Goal: Transaction & Acquisition: Book appointment/travel/reservation

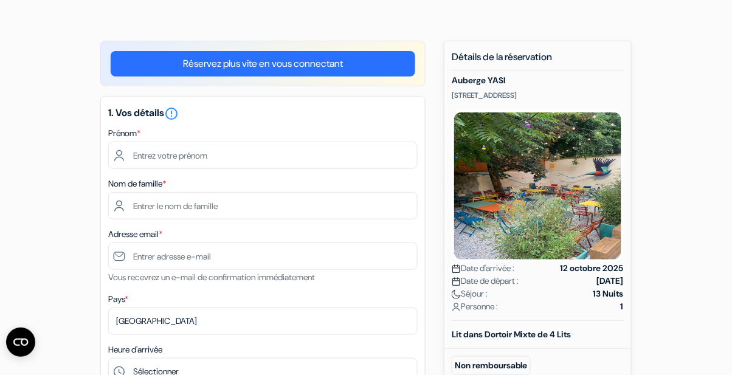
scroll to position [72, 0]
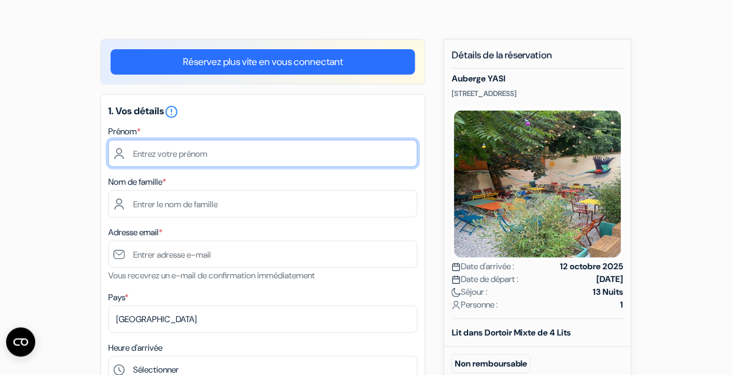
click at [162, 156] on input "text" at bounding box center [263, 153] width 310 height 27
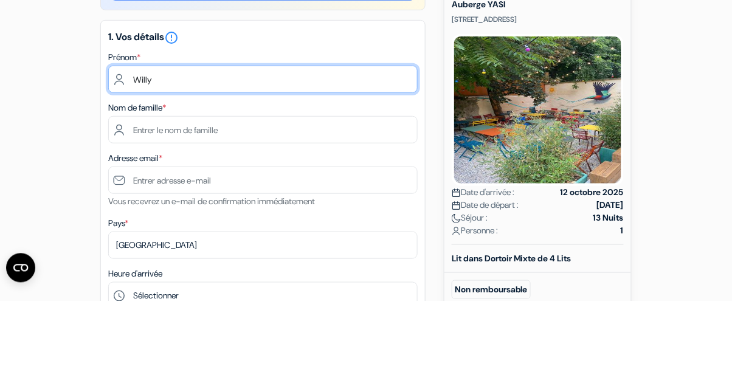
type input "Willy"
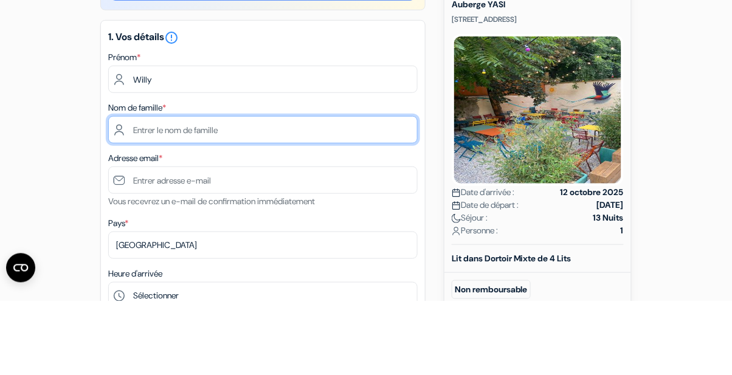
click at [171, 206] on input "text" at bounding box center [263, 203] width 310 height 27
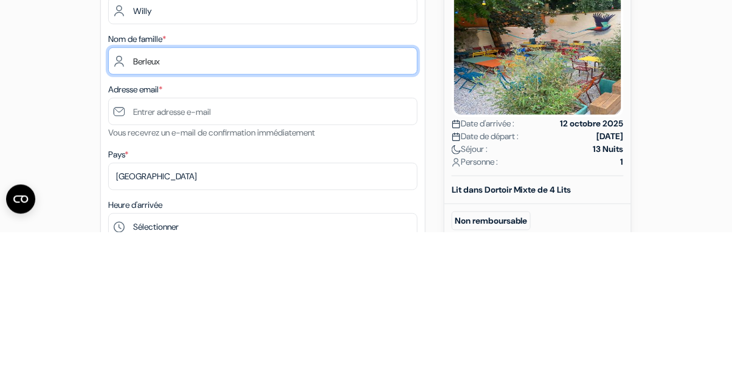
type input "Berleux"
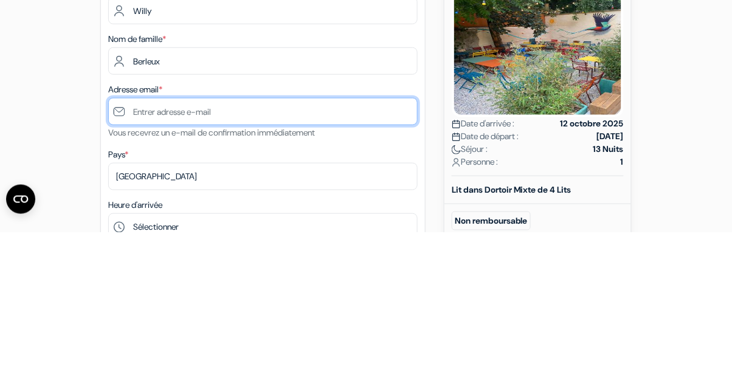
click at [161, 252] on input "text" at bounding box center [263, 254] width 310 height 27
type input "W"
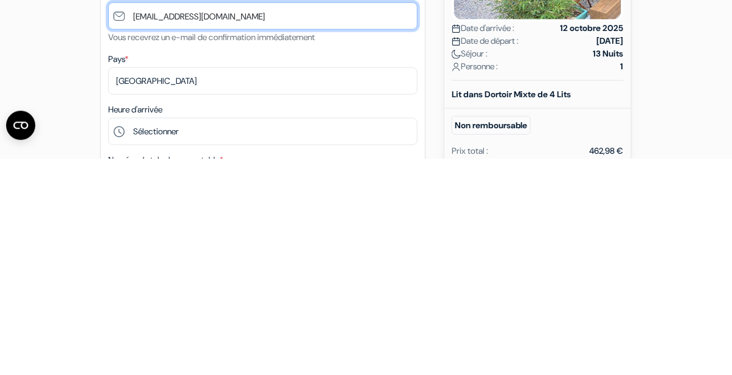
type input "[EMAIL_ADDRESS][DOMAIN_NAME]"
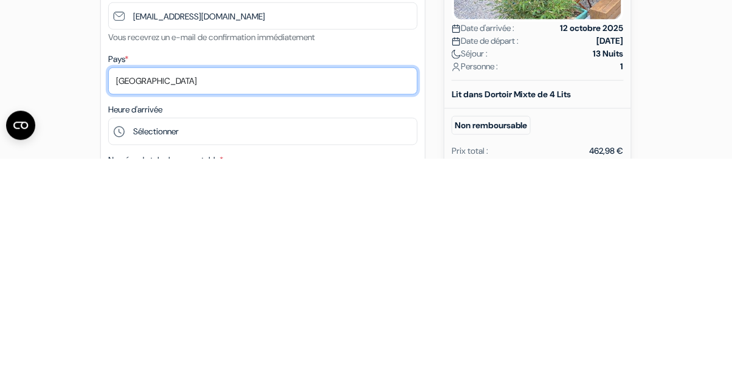
click at [311, 300] on select "Selectionner le pays Abkhazie Afghanistan Afrique du Sud Albanie Algérie Allema…" at bounding box center [263, 297] width 310 height 27
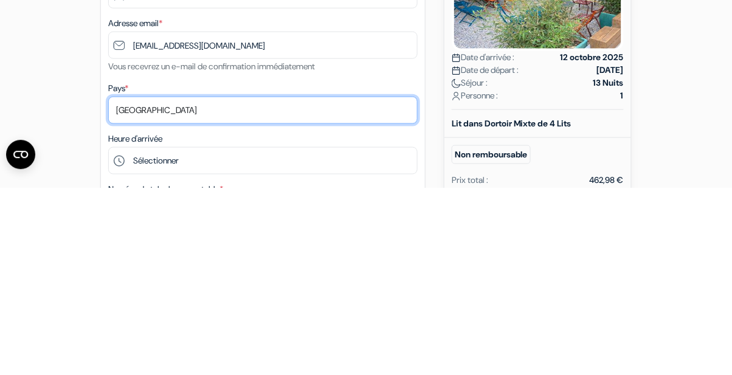
scroll to position [94, 0]
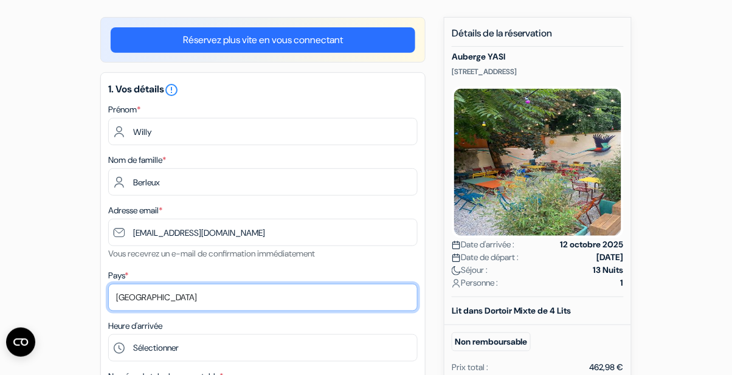
click at [108, 285] on select "Selectionner le pays Abkhazie Afghanistan Afrique du Sud Albanie Algérie Allema…" at bounding box center [263, 297] width 310 height 27
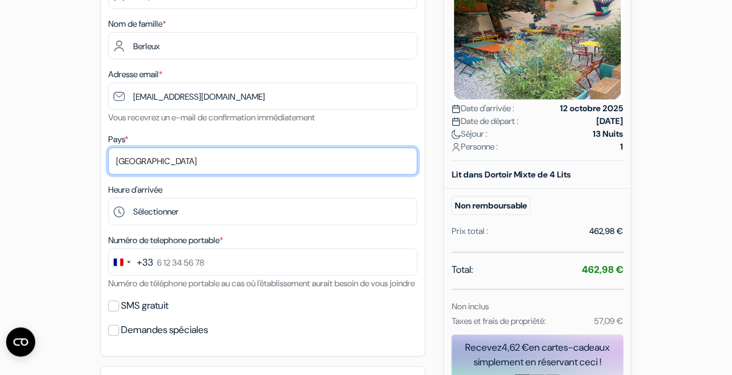
scroll to position [249, 0]
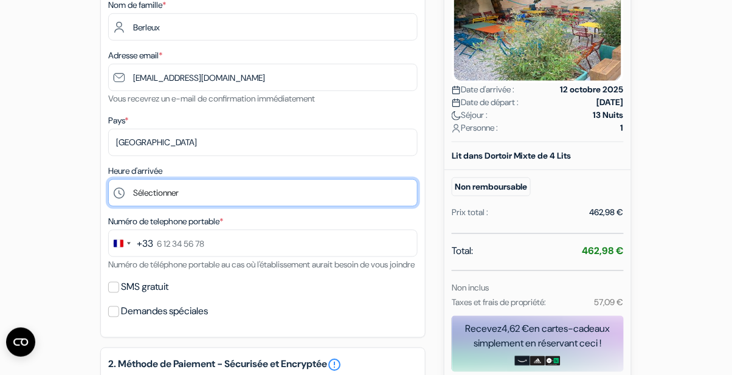
click at [229, 199] on select "Sélectionner 15:00 16:00 17:00 18:00 19:00 20:00 21:00 22:00 23:00" at bounding box center [263, 192] width 310 height 27
select select "15"
click at [108, 181] on select "Sélectionner 15:00 16:00 17:00 18:00 19:00 20:00 21:00 22:00 23:00" at bounding box center [263, 192] width 310 height 27
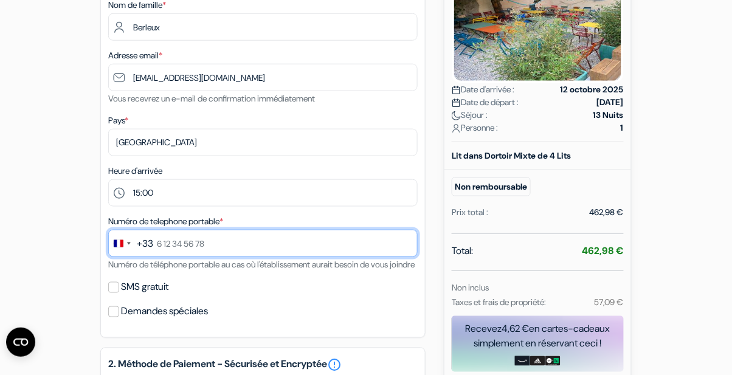
click at [257, 251] on input "text" at bounding box center [263, 243] width 310 height 27
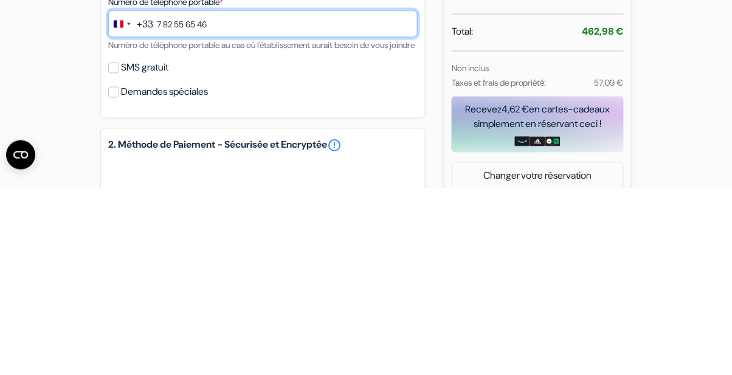
scroll to position [281, 0]
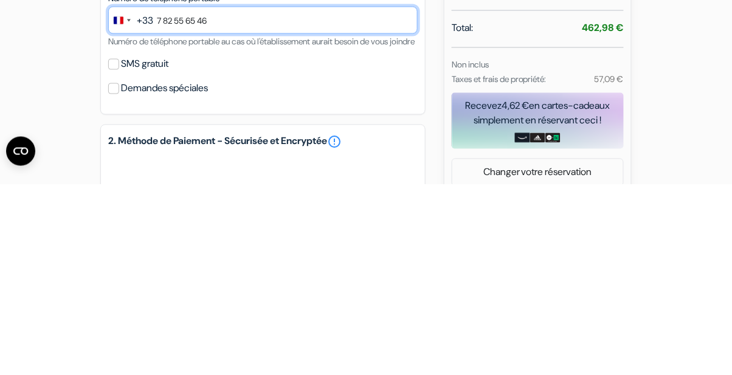
type input "7 82 55 65 46"
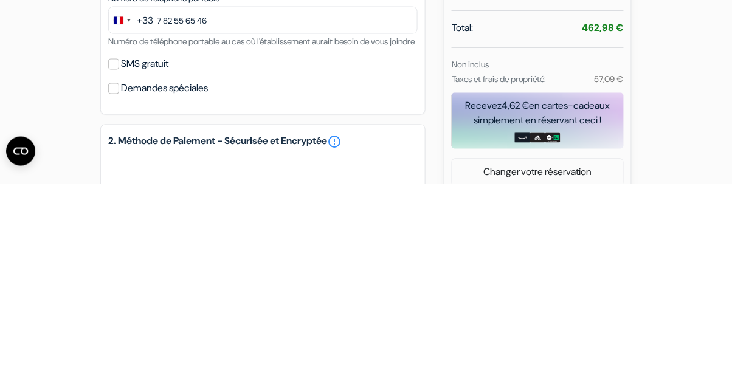
click at [130, 264] on label "SMS gratuit" at bounding box center [144, 255] width 47 height 17
click at [119, 261] on input "SMS gratuit" at bounding box center [113, 255] width 11 height 11
checkbox input "true"
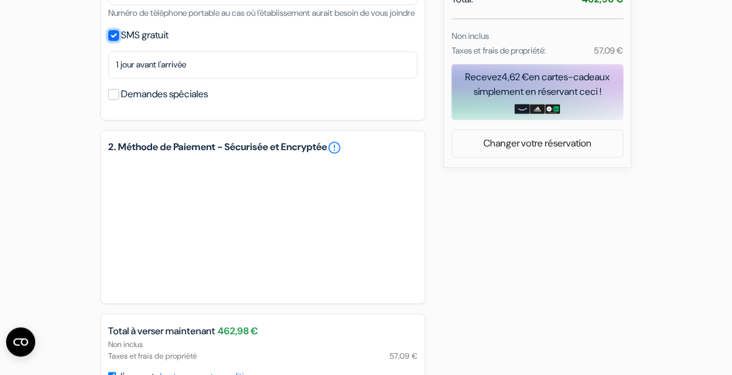
scroll to position [502, 0]
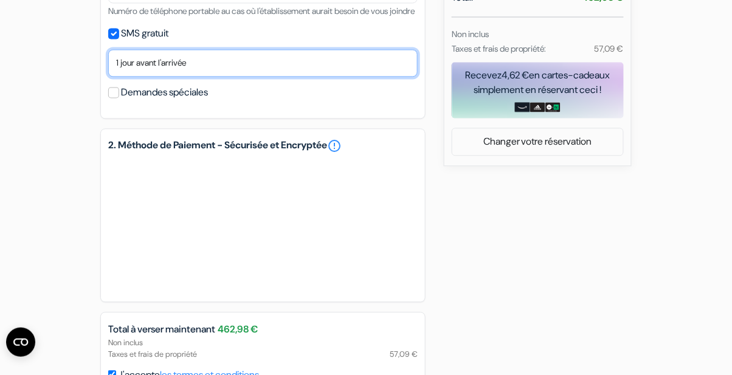
click at [328, 77] on select "Non merci Maintenant Le jour de votre arrivée 1 jour avant l'arrivée 2 jours av…" at bounding box center [263, 63] width 310 height 27
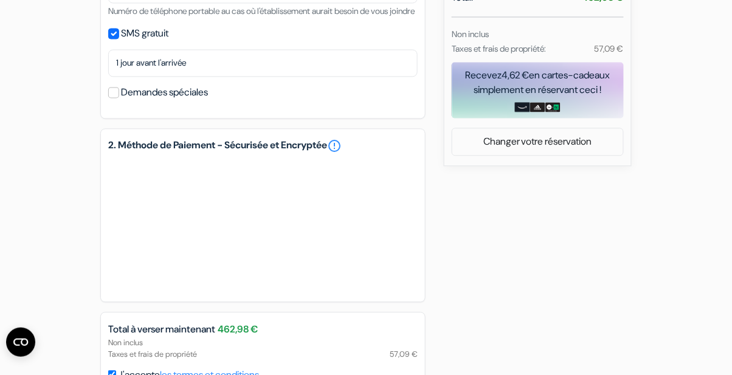
click at [522, 237] on div "add_box Auberge YASI [STREET_ADDRESS] Détails de l'établissement X" at bounding box center [365, 44] width 693 height 872
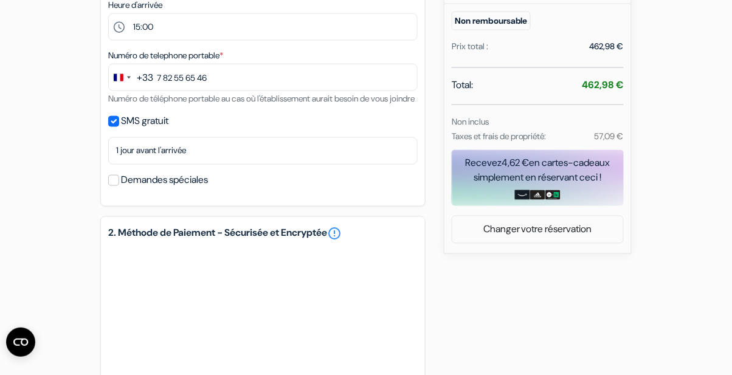
scroll to position [420, 0]
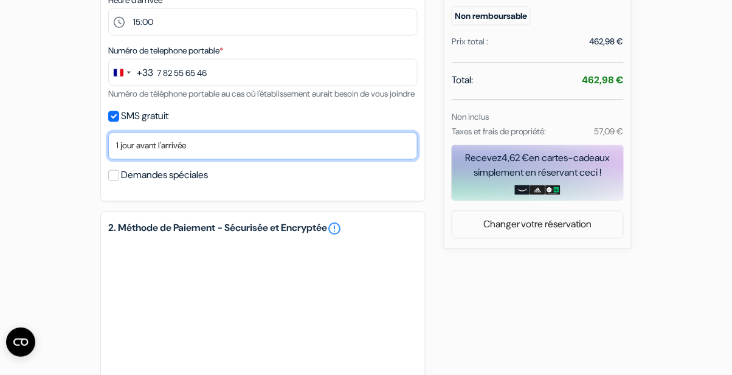
click at [235, 160] on select "Non merci Maintenant Le jour de votre arrivée 1 jour avant l'arrivée 2 jours av…" at bounding box center [263, 146] width 310 height 27
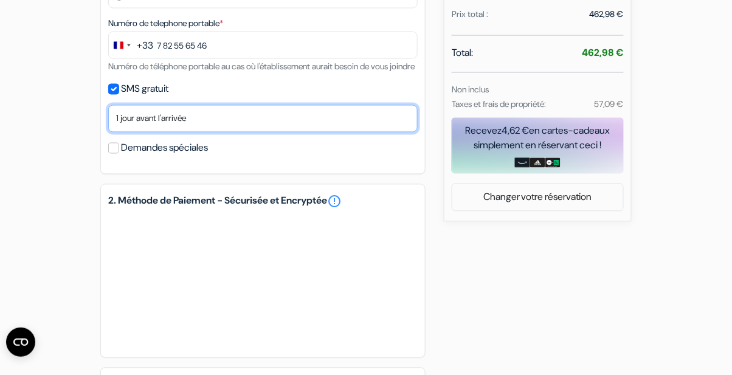
scroll to position [461, 0]
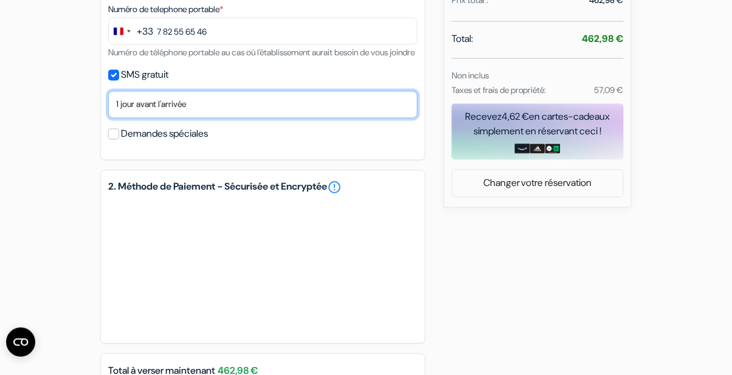
click at [358, 119] on select "Non merci Maintenant Le jour de votre arrivée 1 jour avant l'arrivée 2 jours av…" at bounding box center [263, 104] width 310 height 27
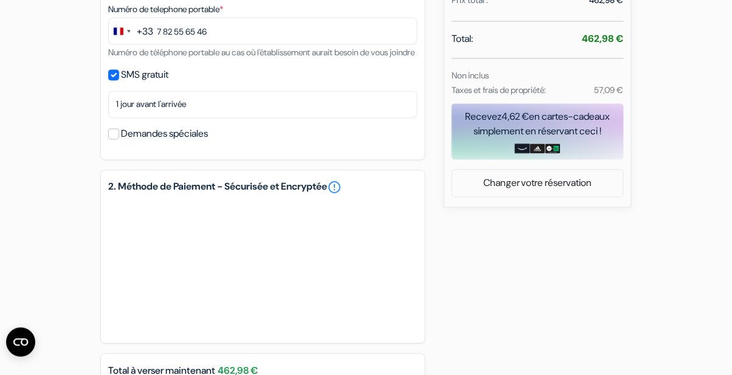
click at [525, 321] on div "add_box Auberge YASI [STREET_ADDRESS] Détails de l'établissement X" at bounding box center [365, 86] width 693 height 872
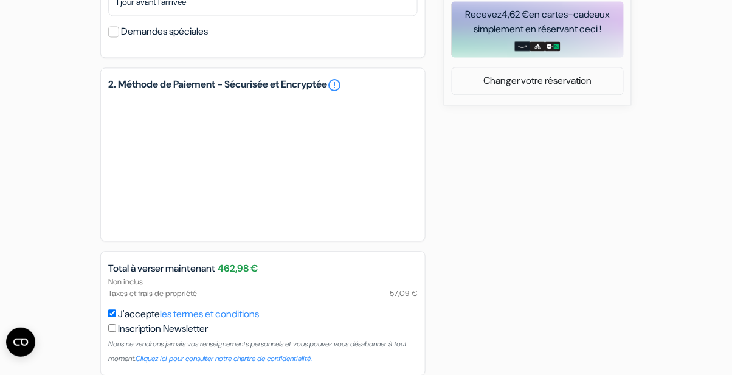
scroll to position [597, 0]
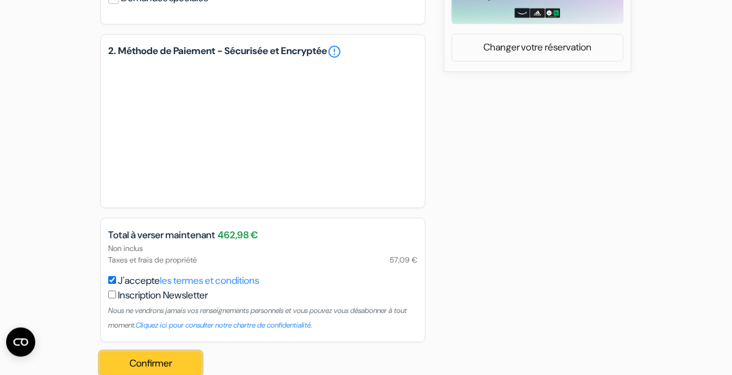
click at [184, 375] on button "Confirmer Loading..." at bounding box center [150, 363] width 101 height 23
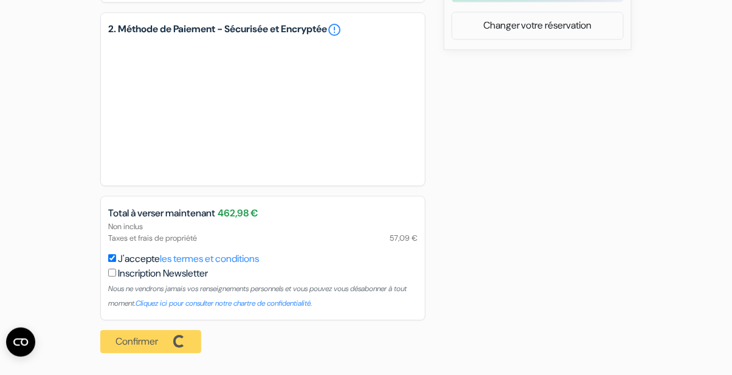
scroll to position [633, 0]
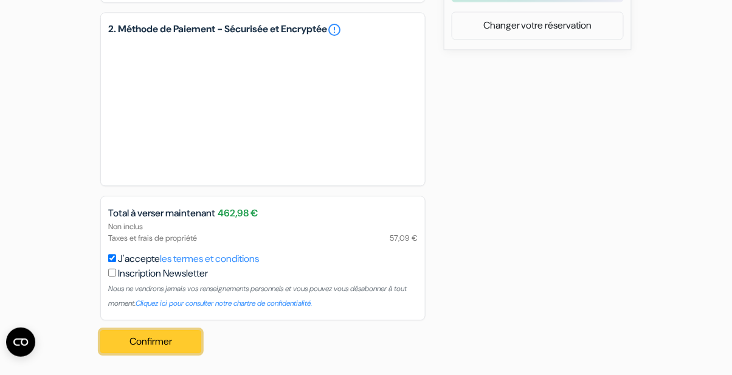
click at [136, 344] on button "Confirmer Loading..." at bounding box center [150, 341] width 101 height 23
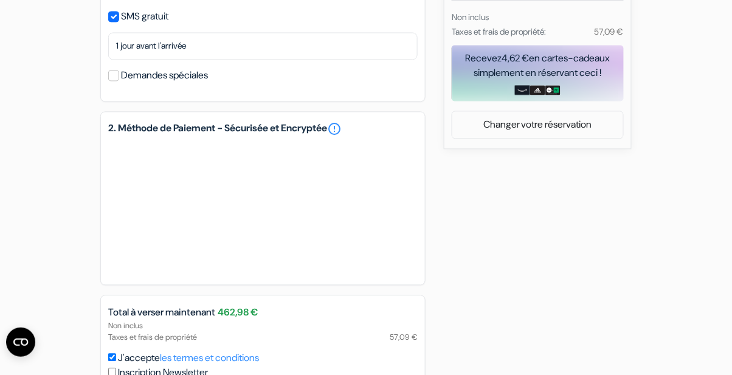
scroll to position [597, 0]
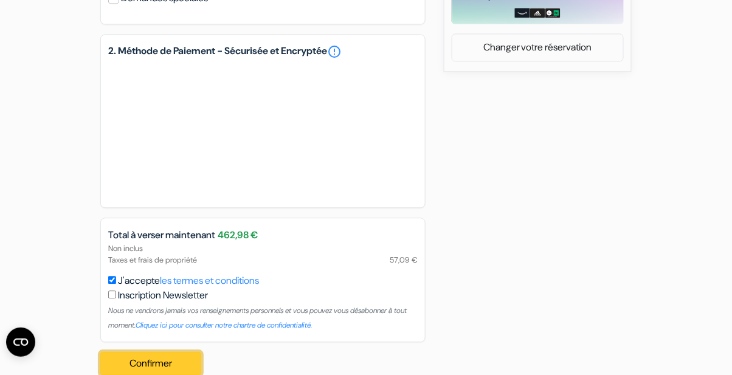
click at [151, 375] on button "Confirmer Loading..." at bounding box center [150, 363] width 101 height 23
click at [136, 375] on div "Confirmer Loading... Traitement de la demande..." at bounding box center [154, 363] width 108 height 43
click at [148, 375] on button "Confirmer Loading..." at bounding box center [150, 363] width 101 height 23
click at [154, 375] on button "Confirmer Loading..." at bounding box center [150, 363] width 101 height 23
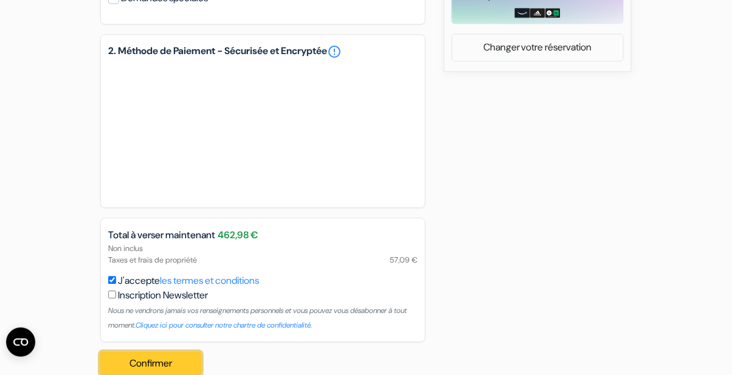
click at [142, 375] on button "Confirmer Loading..." at bounding box center [150, 363] width 101 height 23
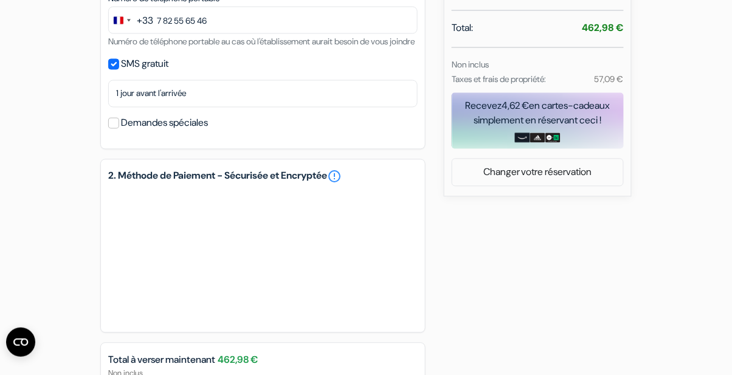
scroll to position [477, 0]
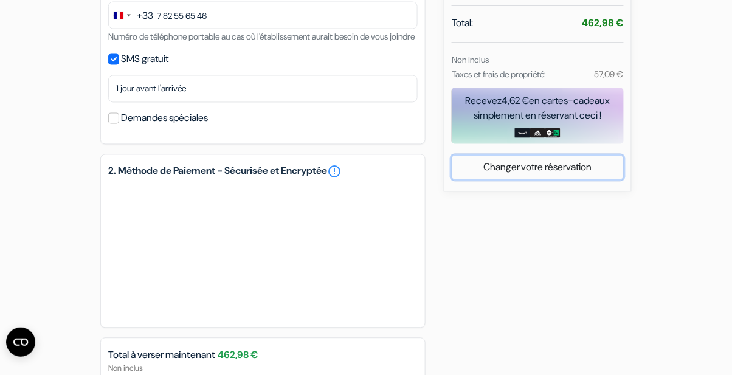
click at [586, 171] on link "Changer votre réservation" at bounding box center [538, 167] width 171 height 23
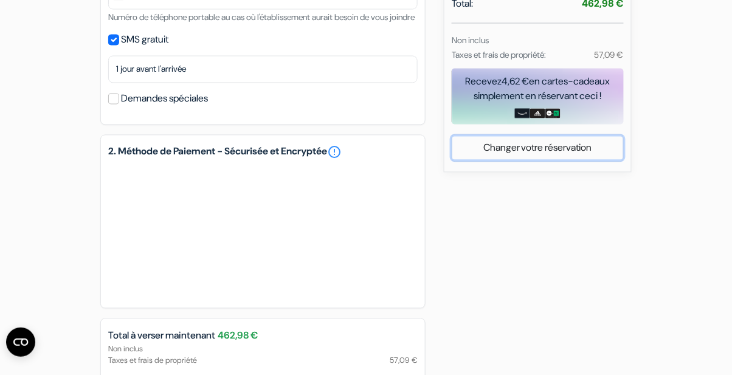
scroll to position [516, 0]
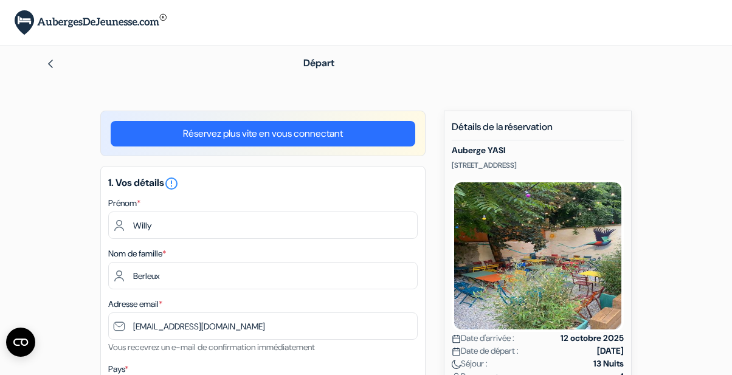
select select "15"
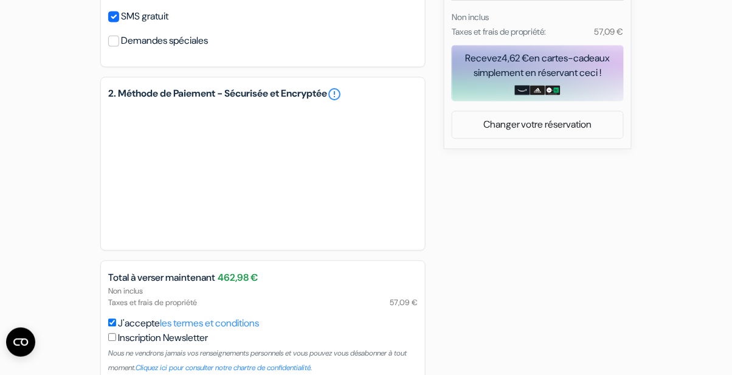
scroll to position [563, 0]
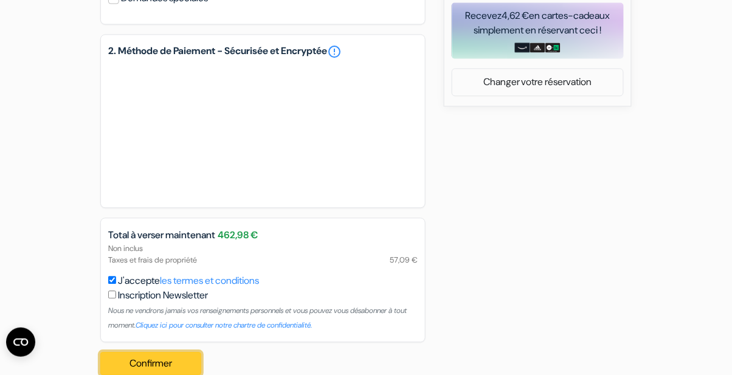
click at [140, 375] on button "Confirmer Loading..." at bounding box center [150, 363] width 101 height 23
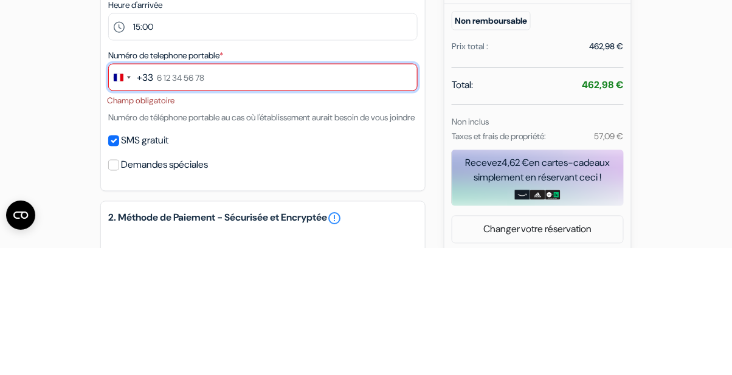
scroll to position [288, 0]
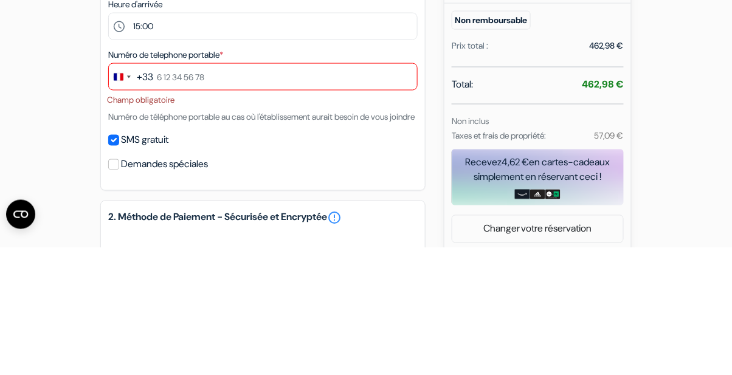
click at [73, 235] on div "add_box Auberge YASI [STREET_ADDRESS] Détails de l'établissement X" at bounding box center [365, 251] width 693 height 856
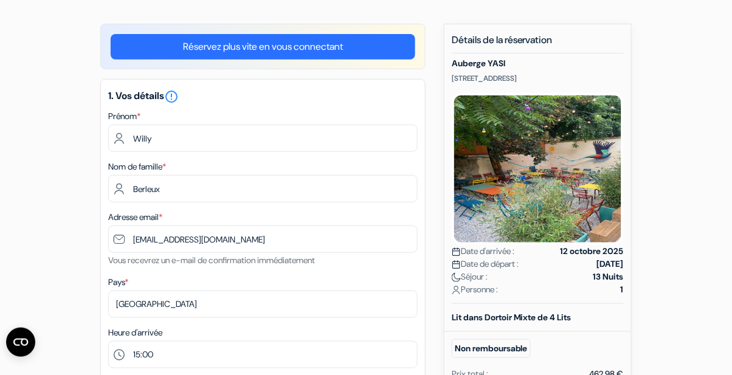
scroll to position [0, 0]
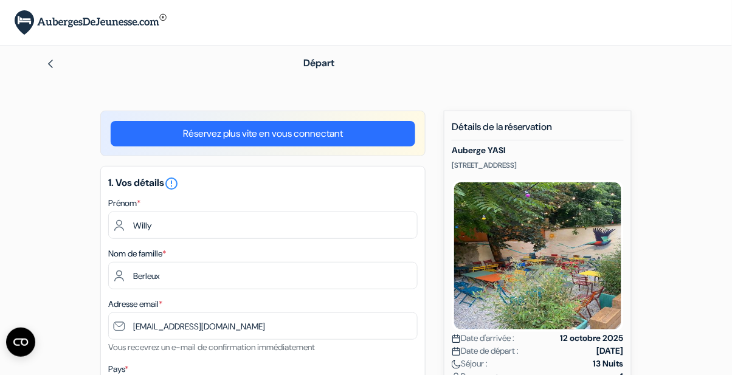
click at [580, 237] on img at bounding box center [538, 256] width 172 height 152
click at [580, 251] on img at bounding box center [538, 256] width 172 height 152
click at [580, 258] on img at bounding box center [538, 256] width 172 height 152
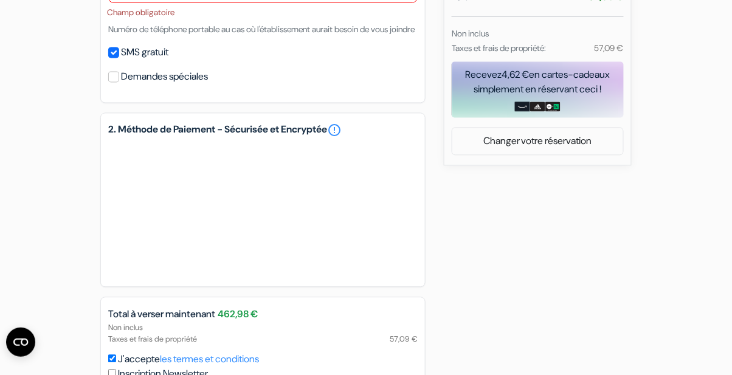
scroll to position [582, 0]
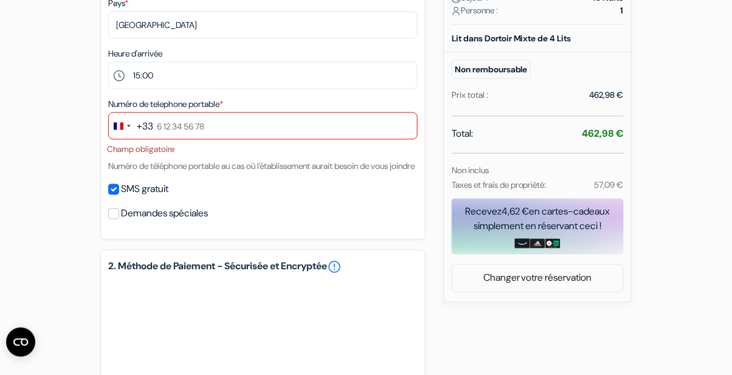
scroll to position [361, 0]
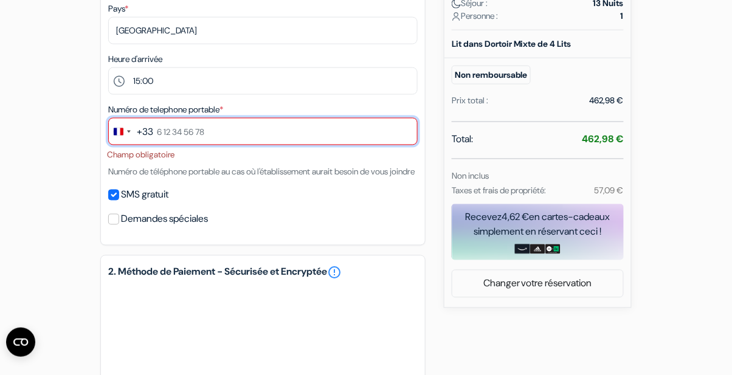
click at [201, 139] on input "text" at bounding box center [263, 131] width 310 height 27
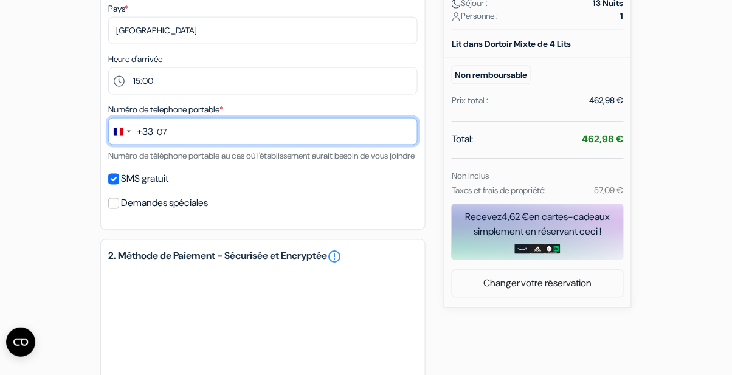
type input "0"
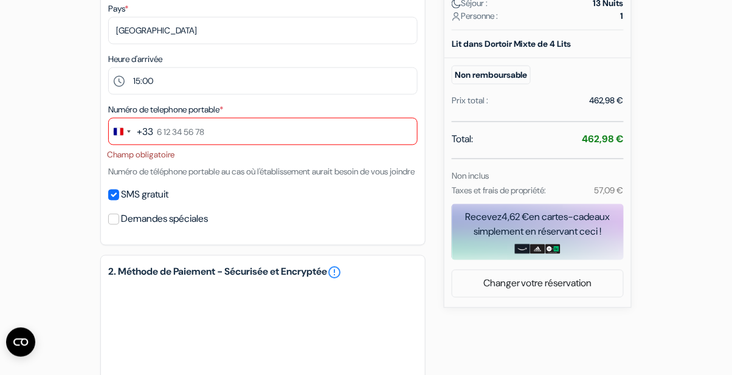
click at [702, 111] on div "add_box Auberge YASI [STREET_ADDRESS] Détails de l'établissement X" at bounding box center [365, 178] width 693 height 856
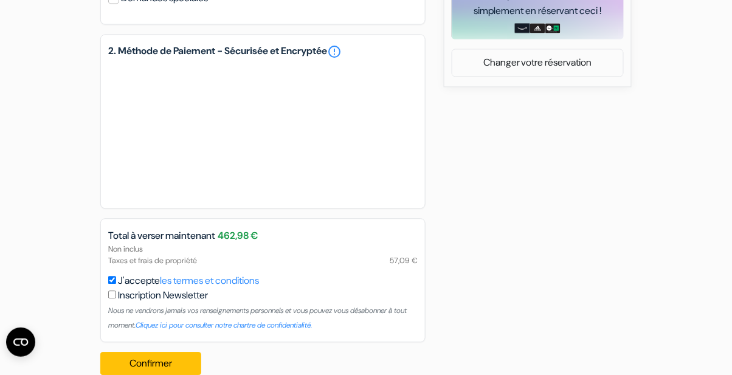
scroll to position [582, 0]
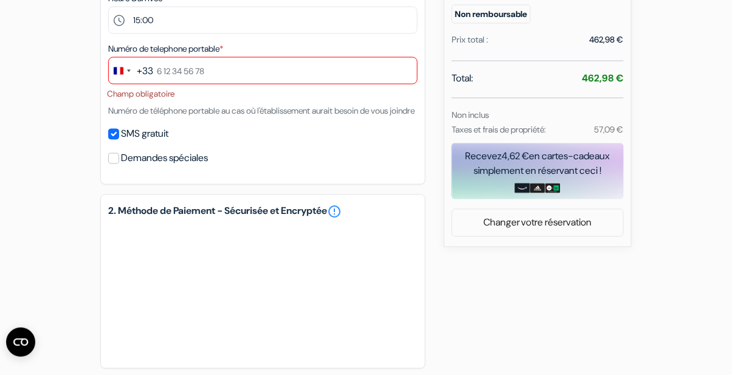
scroll to position [425, 0]
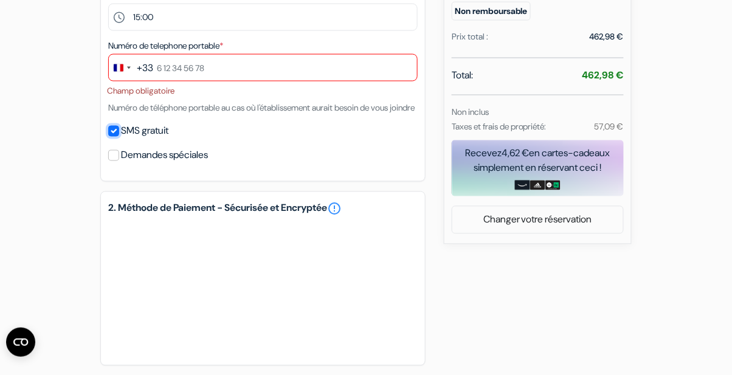
click at [113, 137] on input "SMS gratuit" at bounding box center [113, 131] width 11 height 11
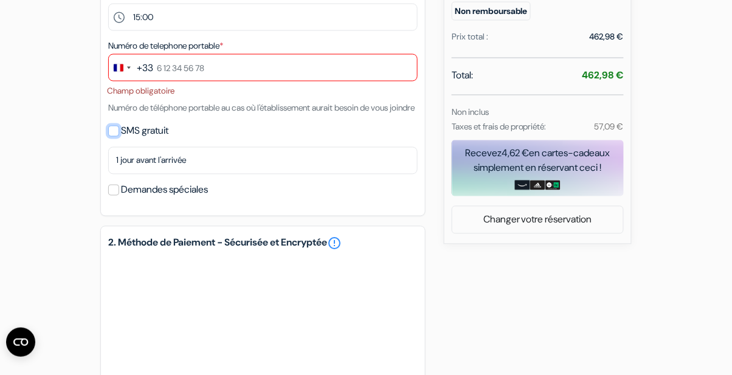
click at [119, 137] on input "SMS gratuit" at bounding box center [113, 131] width 11 height 11
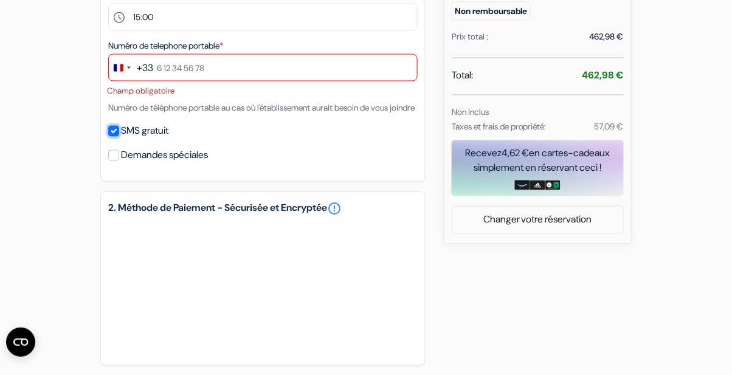
click at [113, 137] on input "SMS gratuit" at bounding box center [113, 131] width 11 height 11
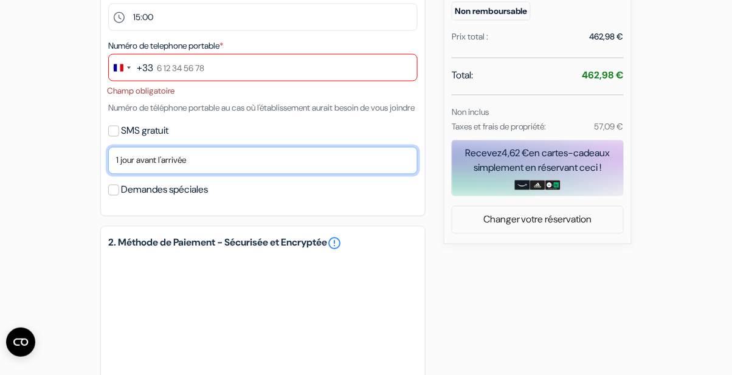
click at [131, 175] on select "Non merci Maintenant Le jour de votre arrivée 1 jour avant l'arrivée 2 jours av…" at bounding box center [263, 160] width 310 height 27
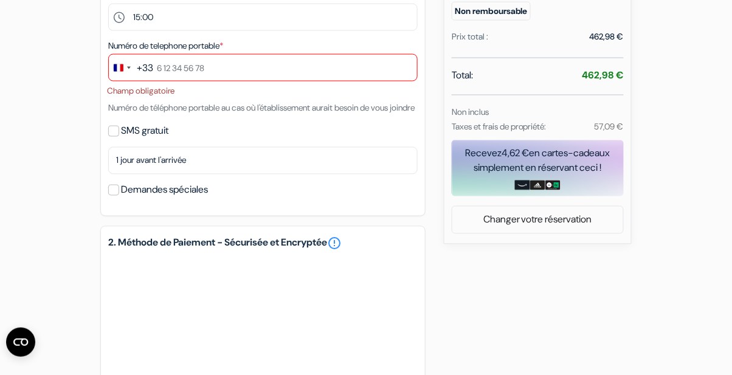
click at [673, 124] on div "add_box Auberge YASI [STREET_ADDRESS] Détails de l'établissement X" at bounding box center [365, 131] width 693 height 891
click at [124, 140] on label "SMS gratuit" at bounding box center [144, 131] width 47 height 17
click at [119, 137] on input "SMS gratuit" at bounding box center [113, 131] width 11 height 11
checkbox input "true"
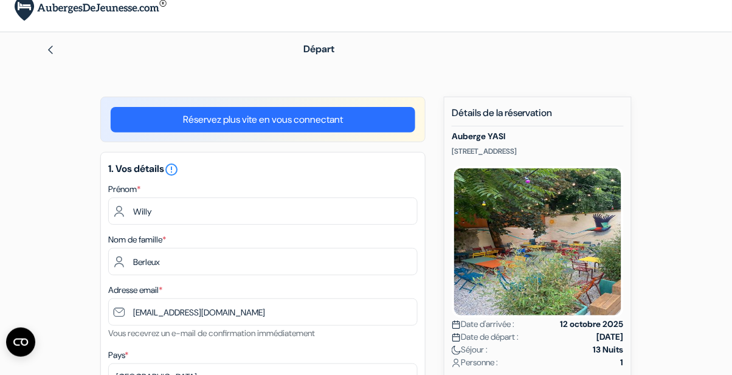
scroll to position [0, 0]
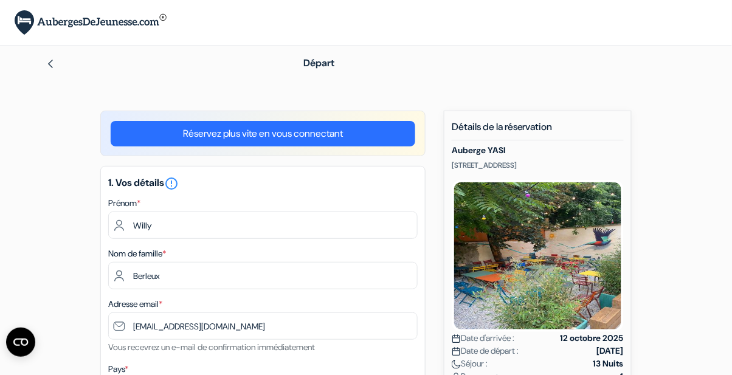
click at [50, 63] on img at bounding box center [51, 64] width 10 height 10
